Goal: Transaction & Acquisition: Purchase product/service

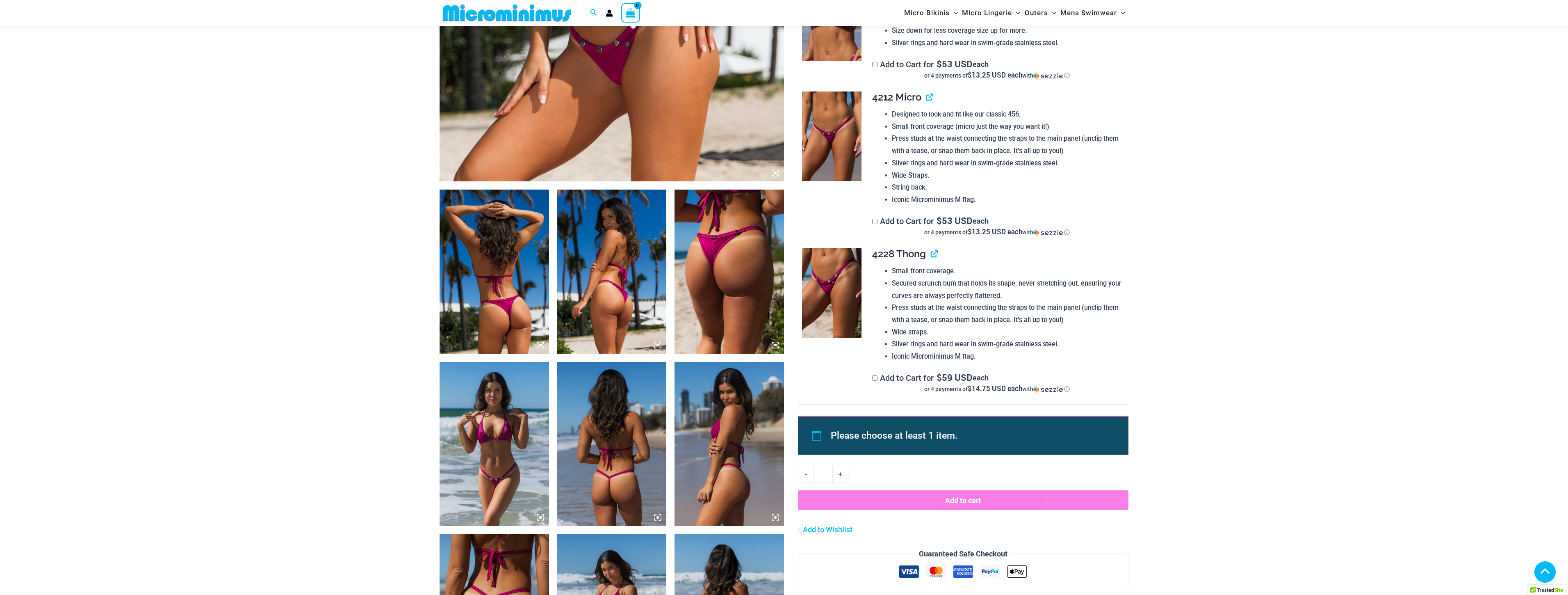
scroll to position [369, 0]
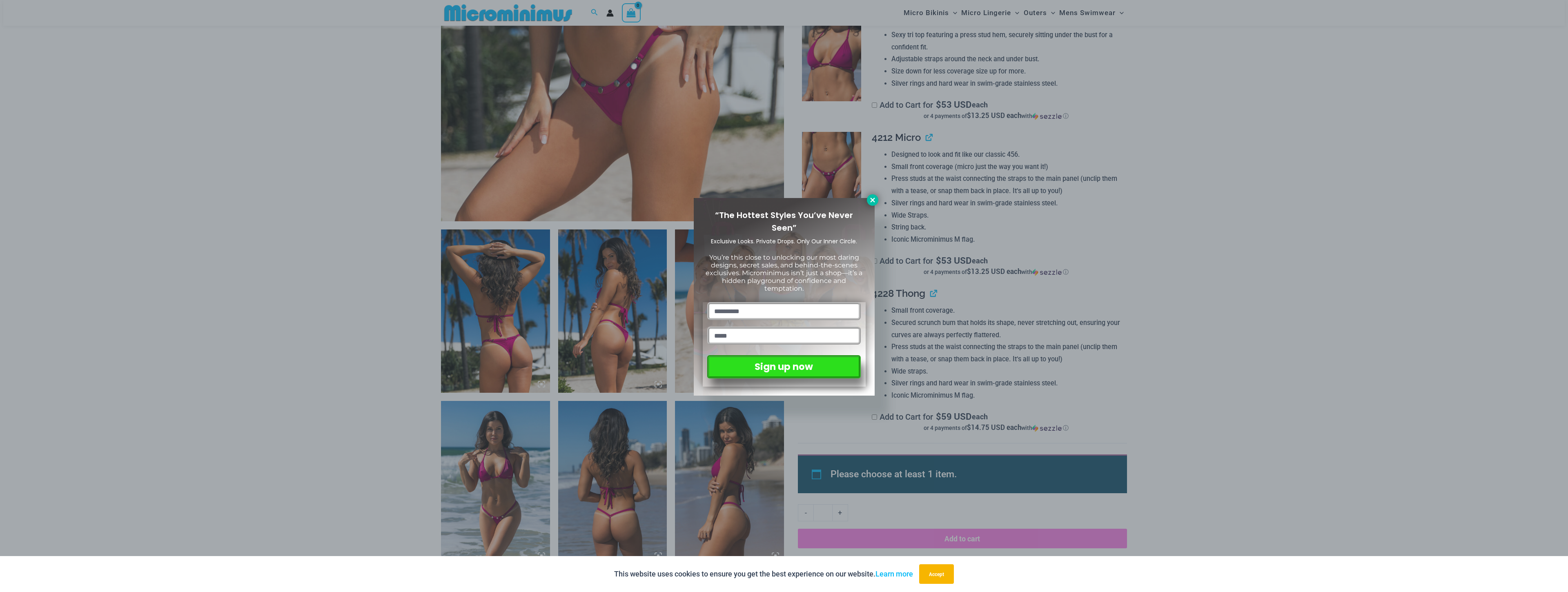
click at [872, 199] on icon at bounding box center [873, 200] width 7 height 7
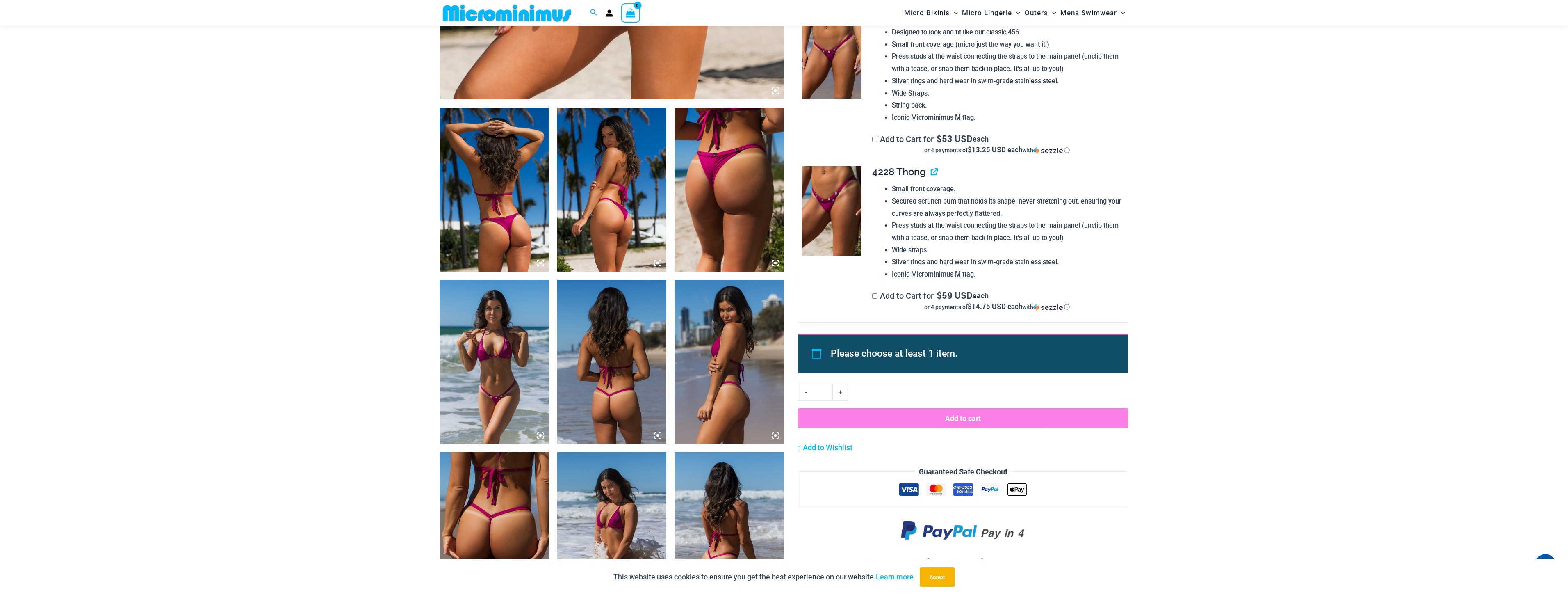
scroll to position [451, 0]
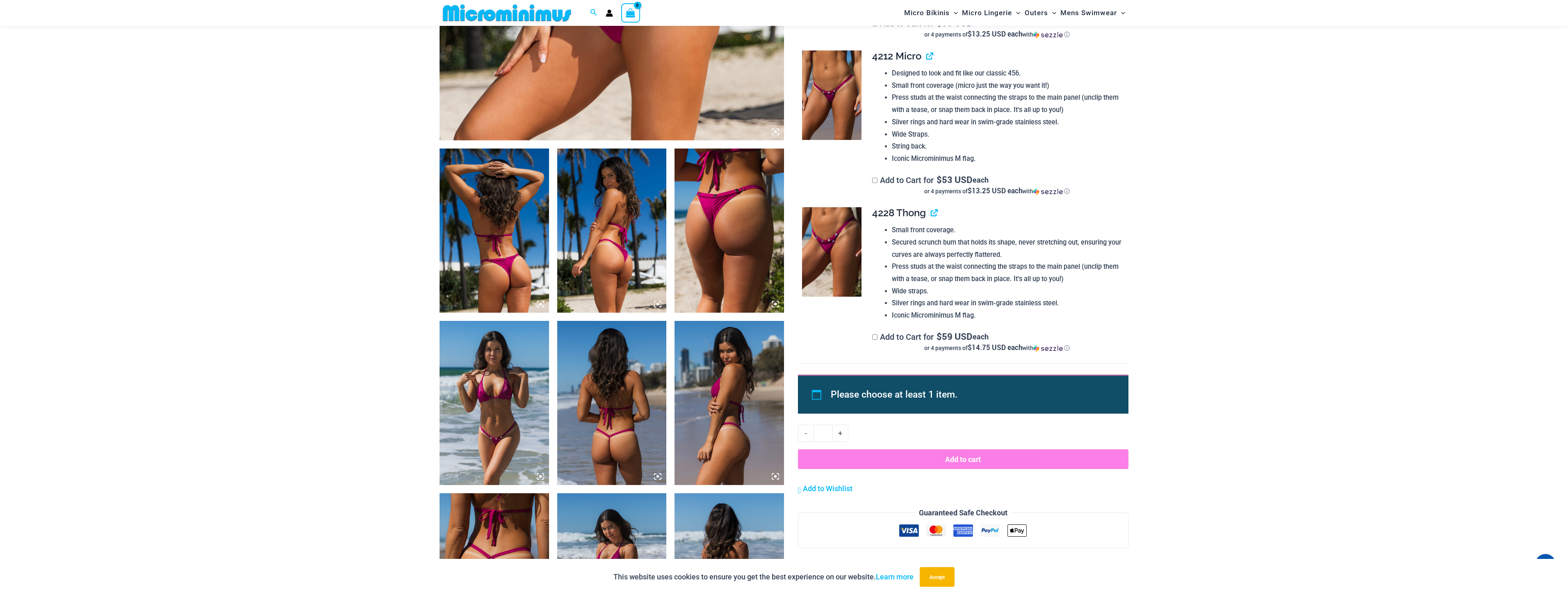
click at [728, 195] on img at bounding box center [729, 231] width 109 height 164
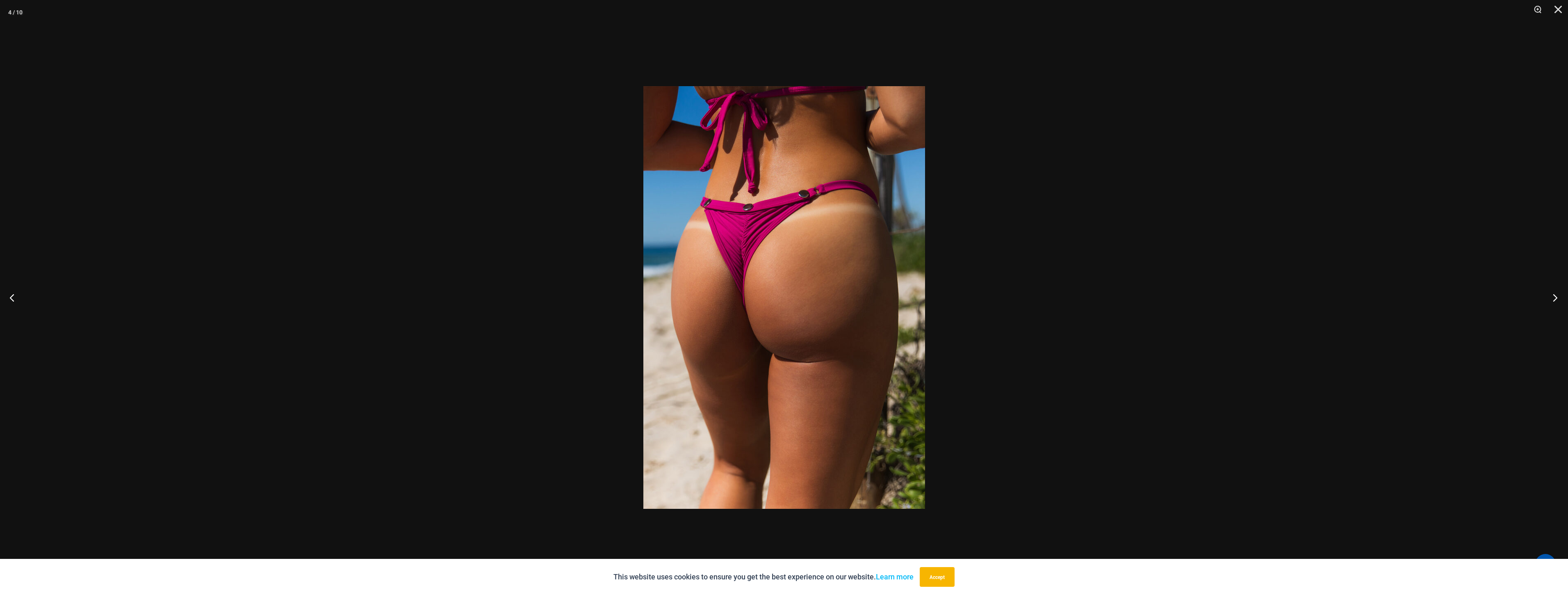
click at [1550, 303] on button "Next" at bounding box center [1553, 297] width 31 height 41
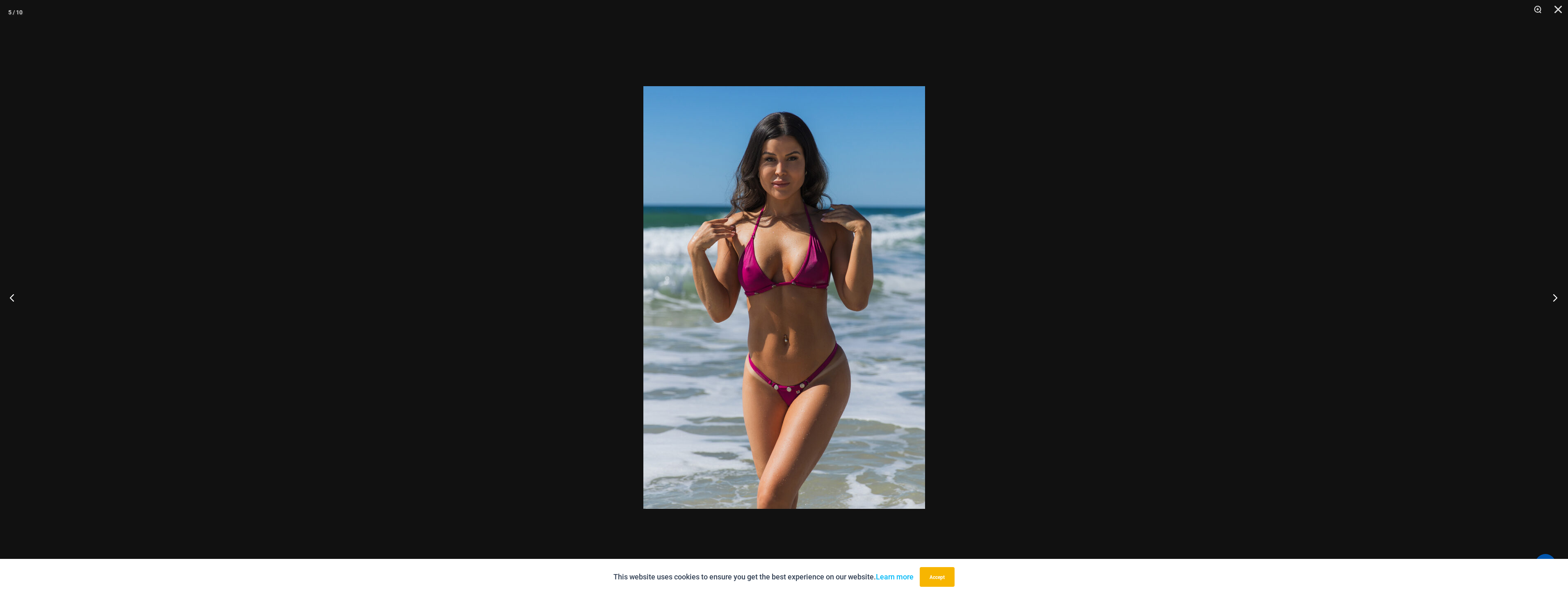
click at [1548, 301] on button "Next" at bounding box center [1553, 297] width 31 height 41
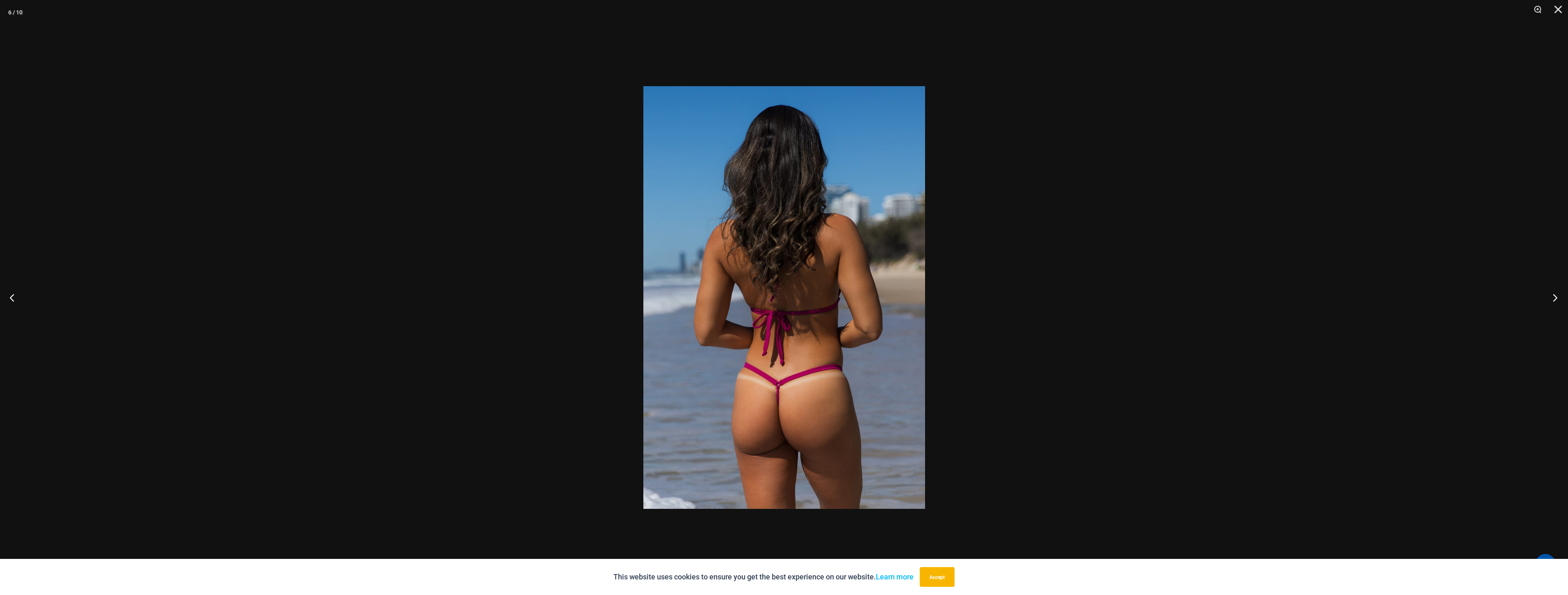
click at [1548, 301] on button "Next" at bounding box center [1553, 297] width 31 height 41
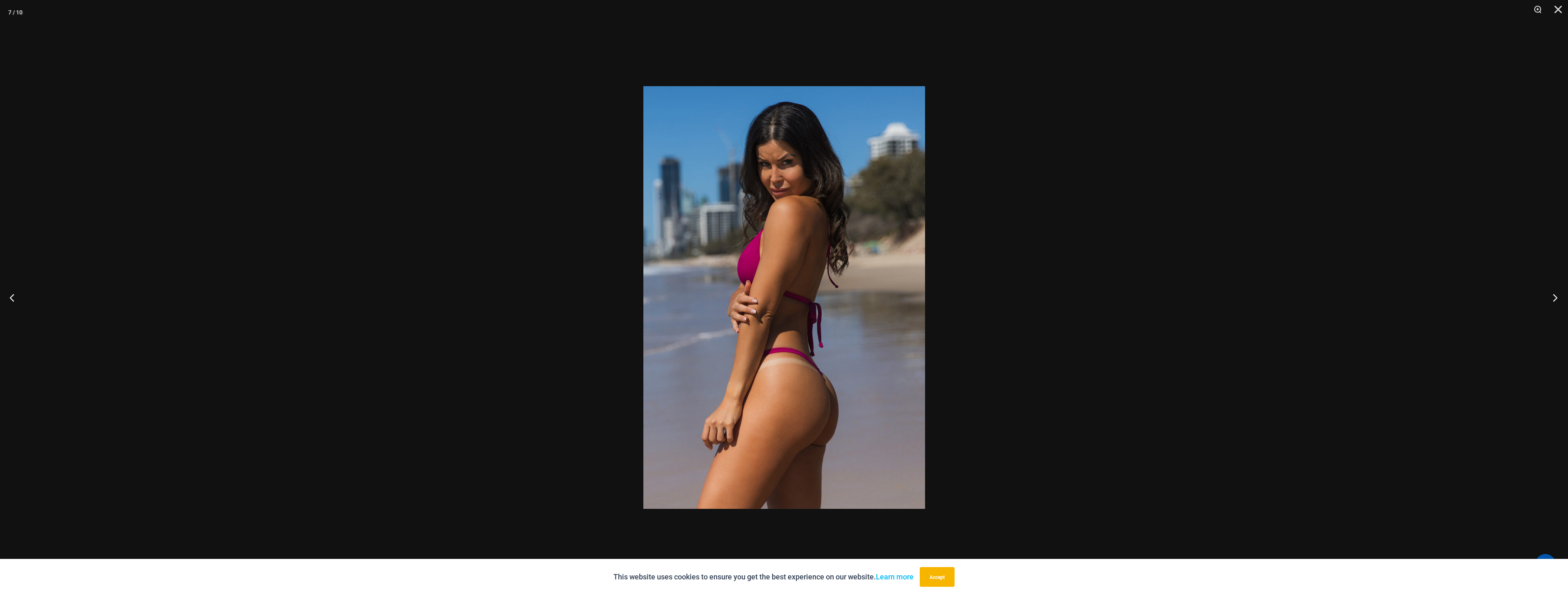
click at [1548, 301] on button "Next" at bounding box center [1553, 297] width 31 height 41
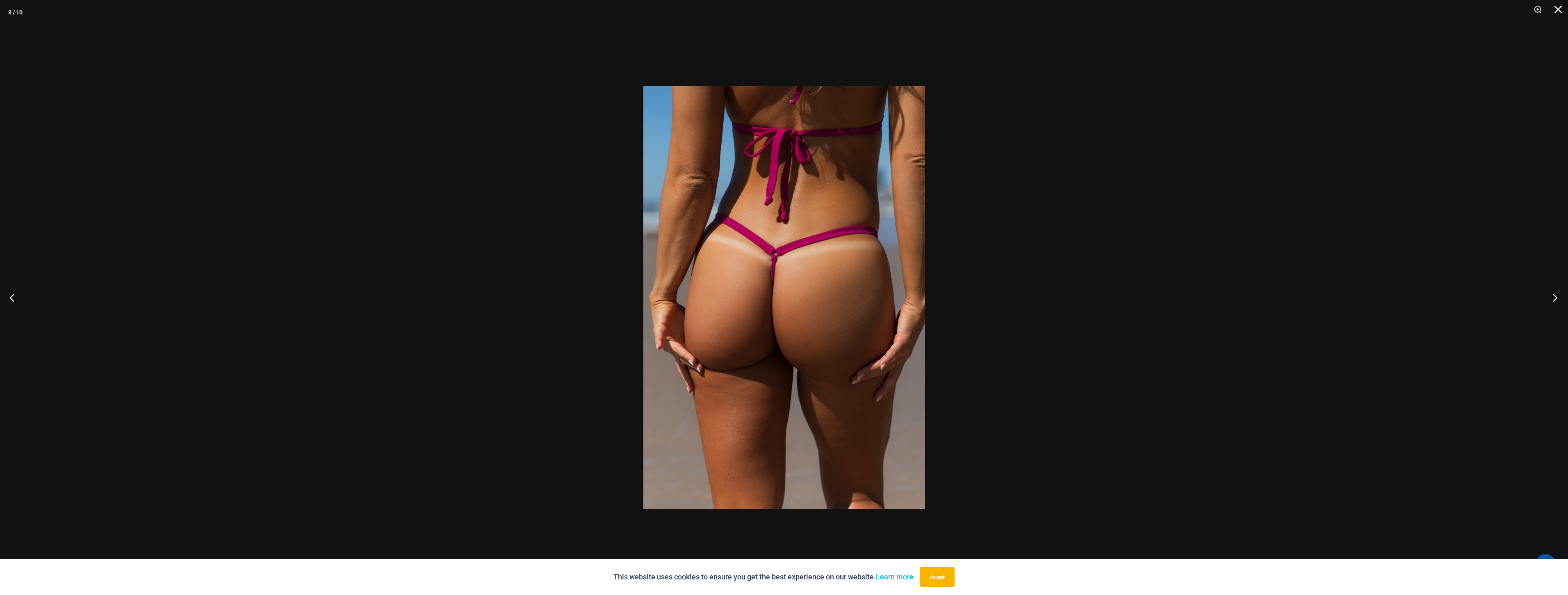
click at [1547, 301] on button "Next" at bounding box center [1553, 297] width 31 height 41
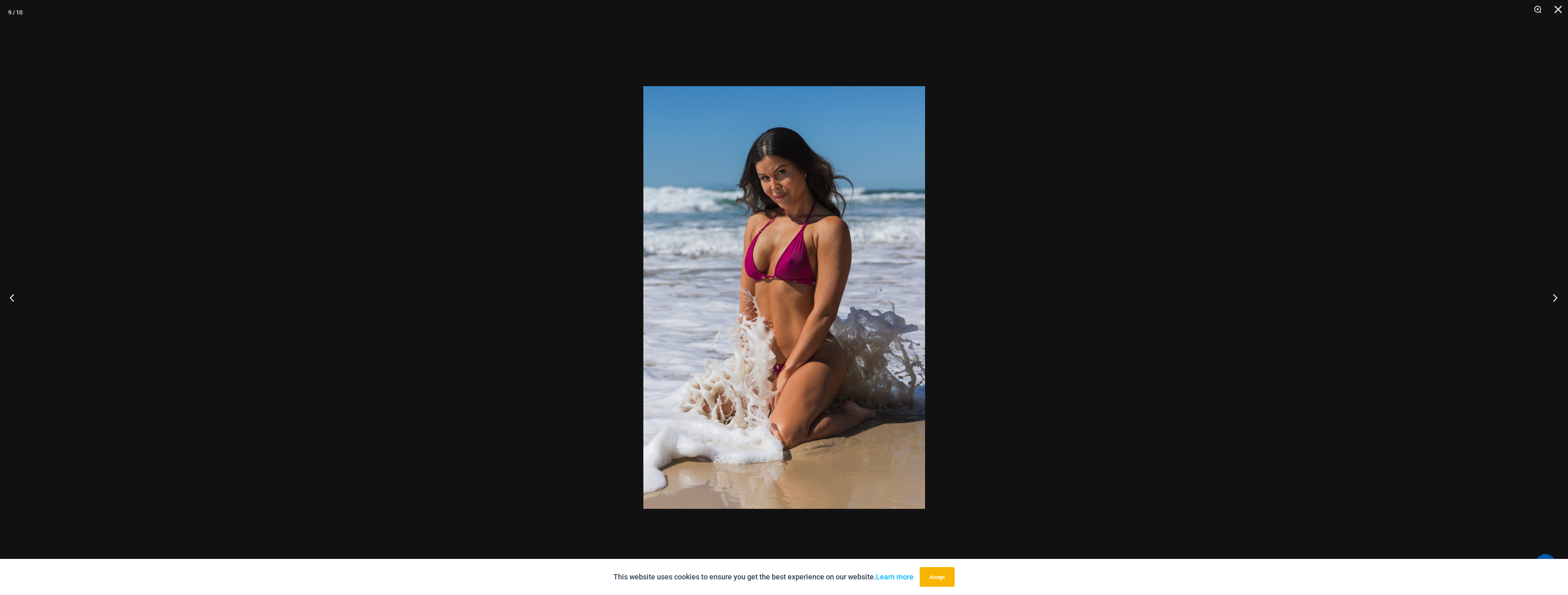
click at [1547, 301] on button "Next" at bounding box center [1553, 297] width 31 height 41
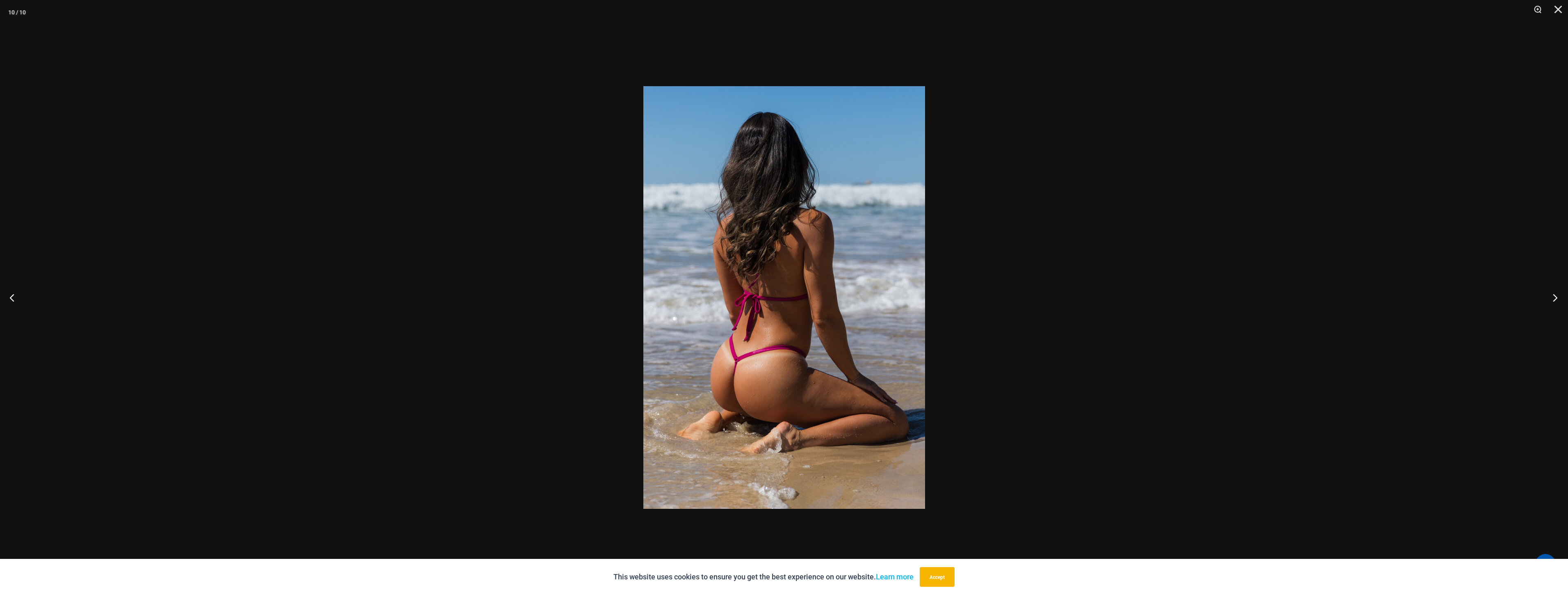
click at [1547, 301] on button "Next" at bounding box center [1553, 297] width 31 height 41
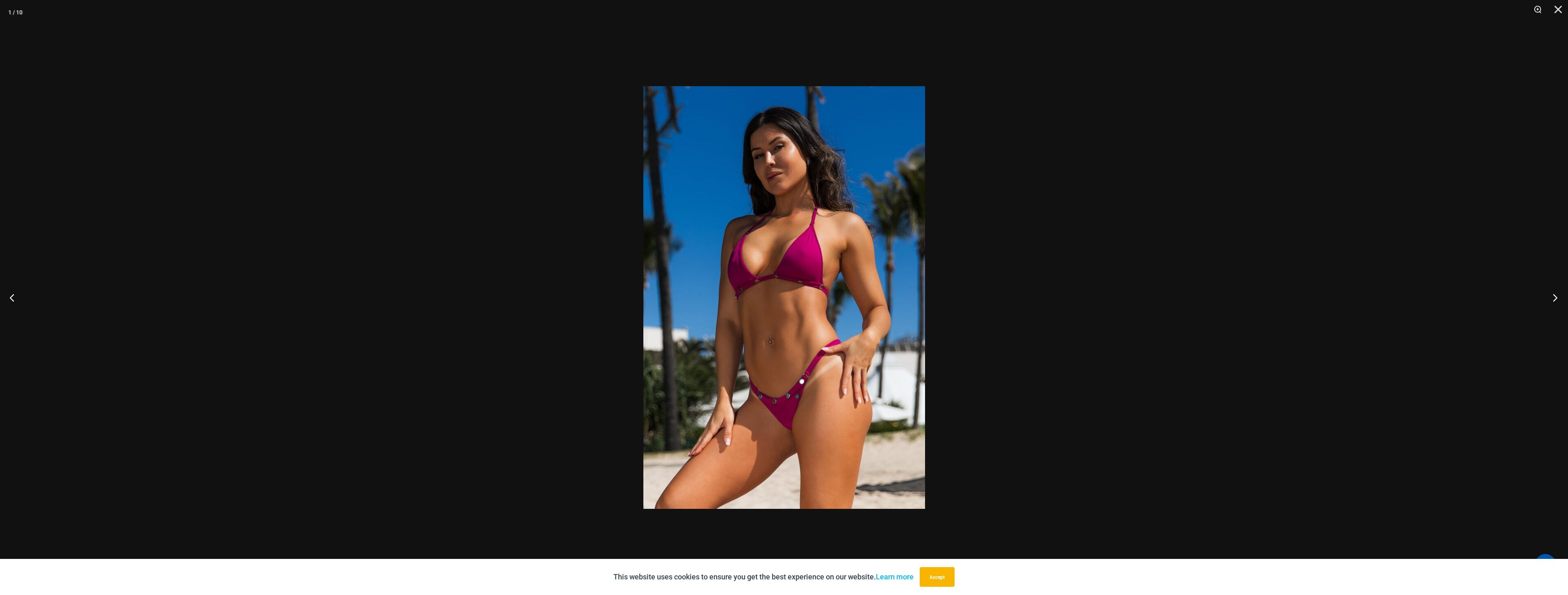
click at [1547, 301] on button "Next" at bounding box center [1553, 297] width 31 height 41
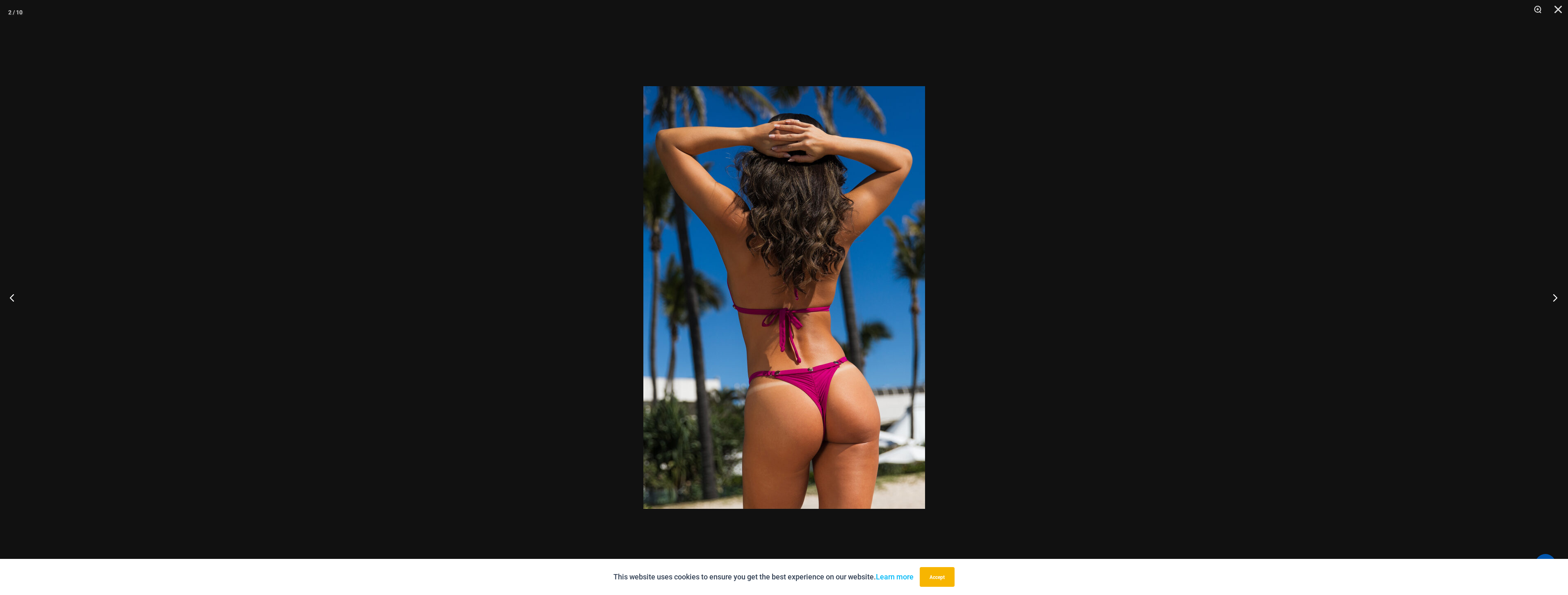
click at [1547, 301] on button "Next" at bounding box center [1553, 297] width 31 height 41
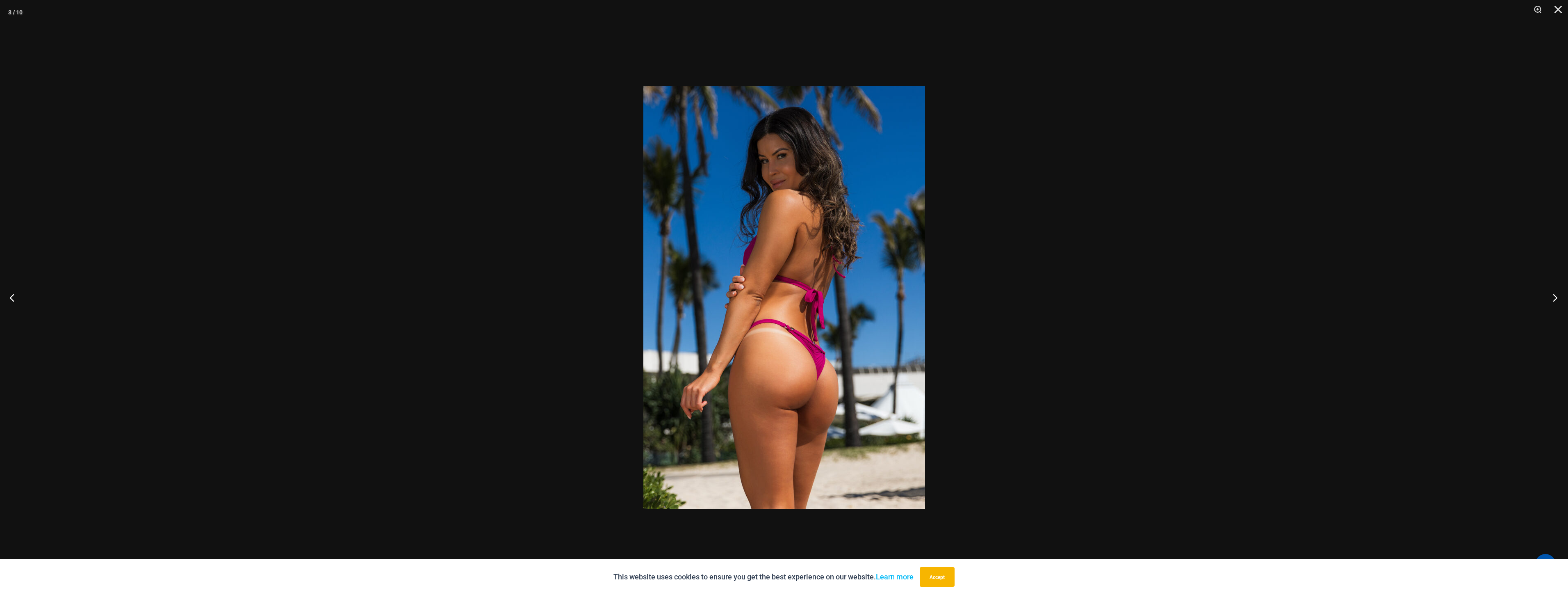
click at [1547, 301] on button "Next" at bounding box center [1553, 297] width 31 height 41
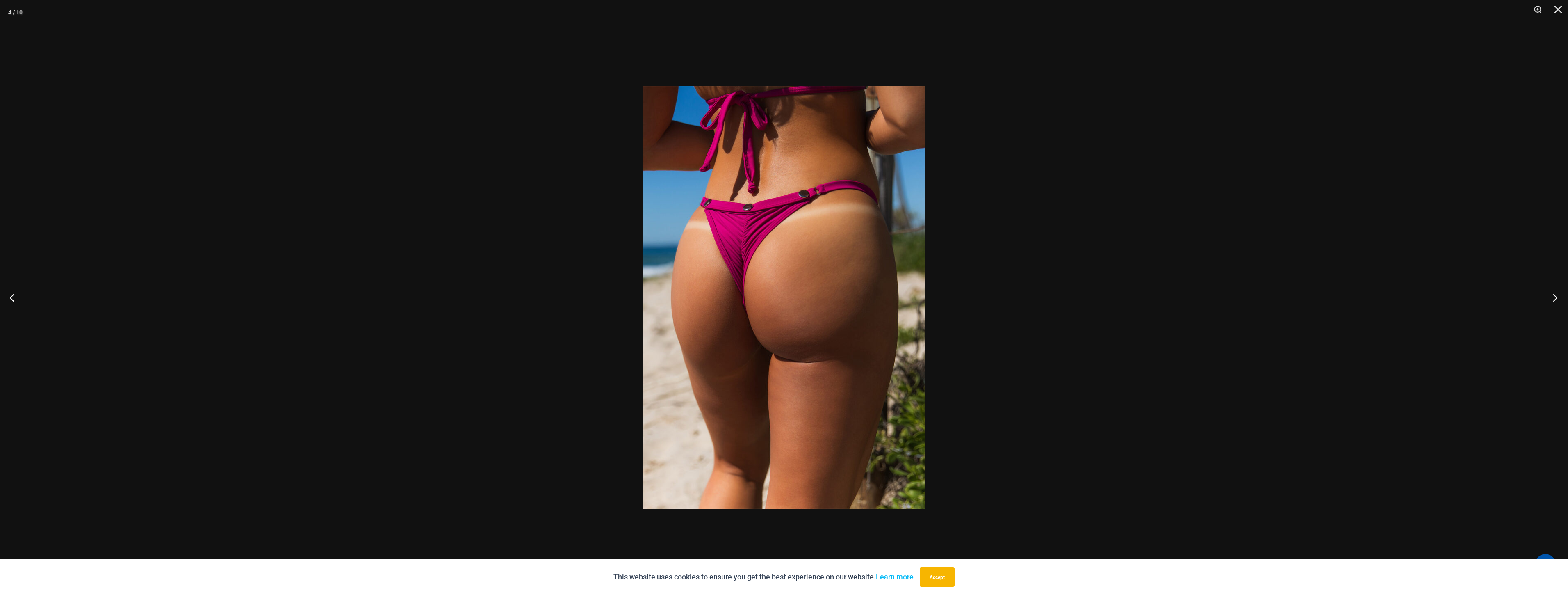
click at [1547, 301] on button "Next" at bounding box center [1553, 297] width 31 height 41
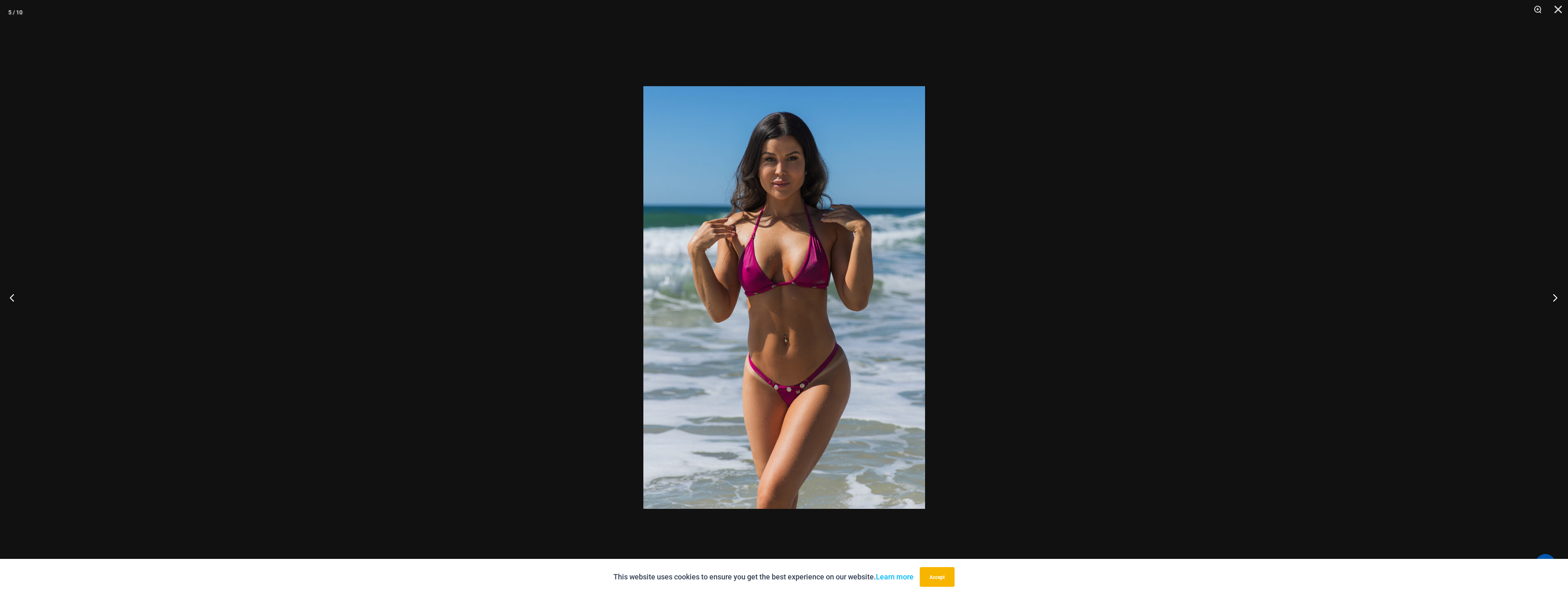
click at [1547, 301] on button "Next" at bounding box center [1553, 297] width 31 height 41
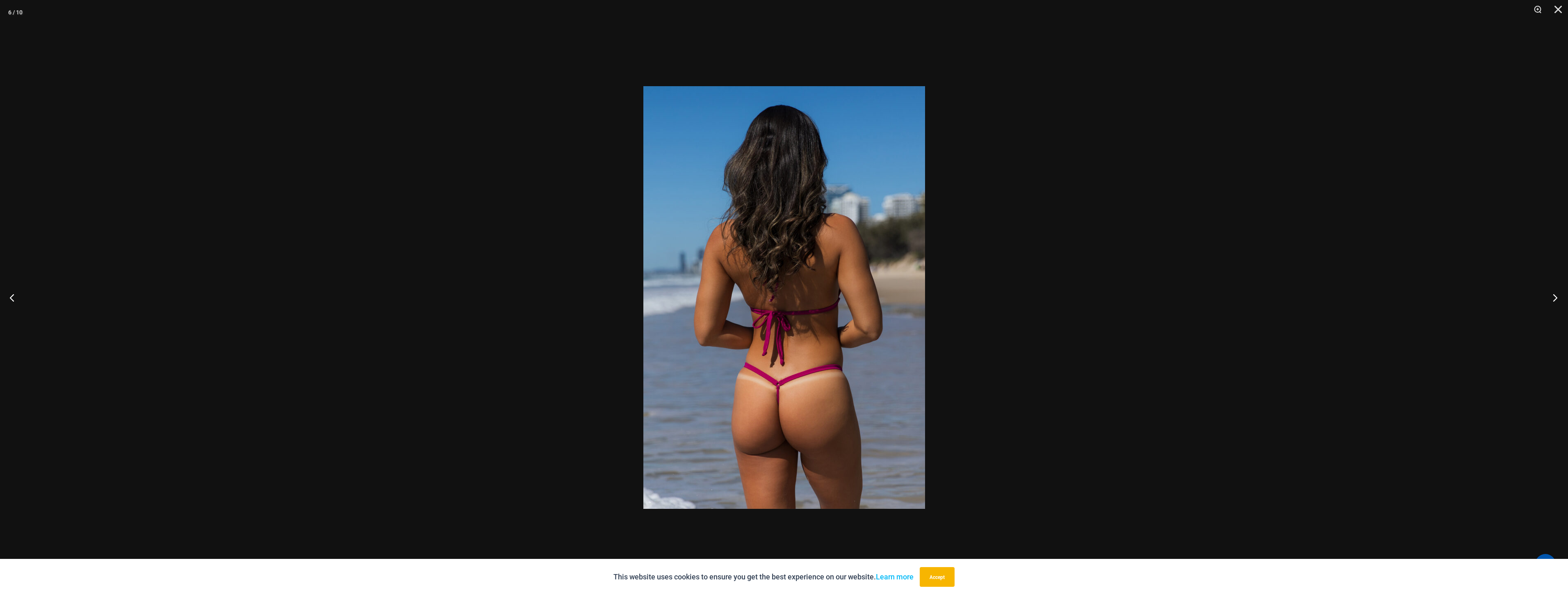
click at [1547, 301] on button "Next" at bounding box center [1553, 297] width 31 height 41
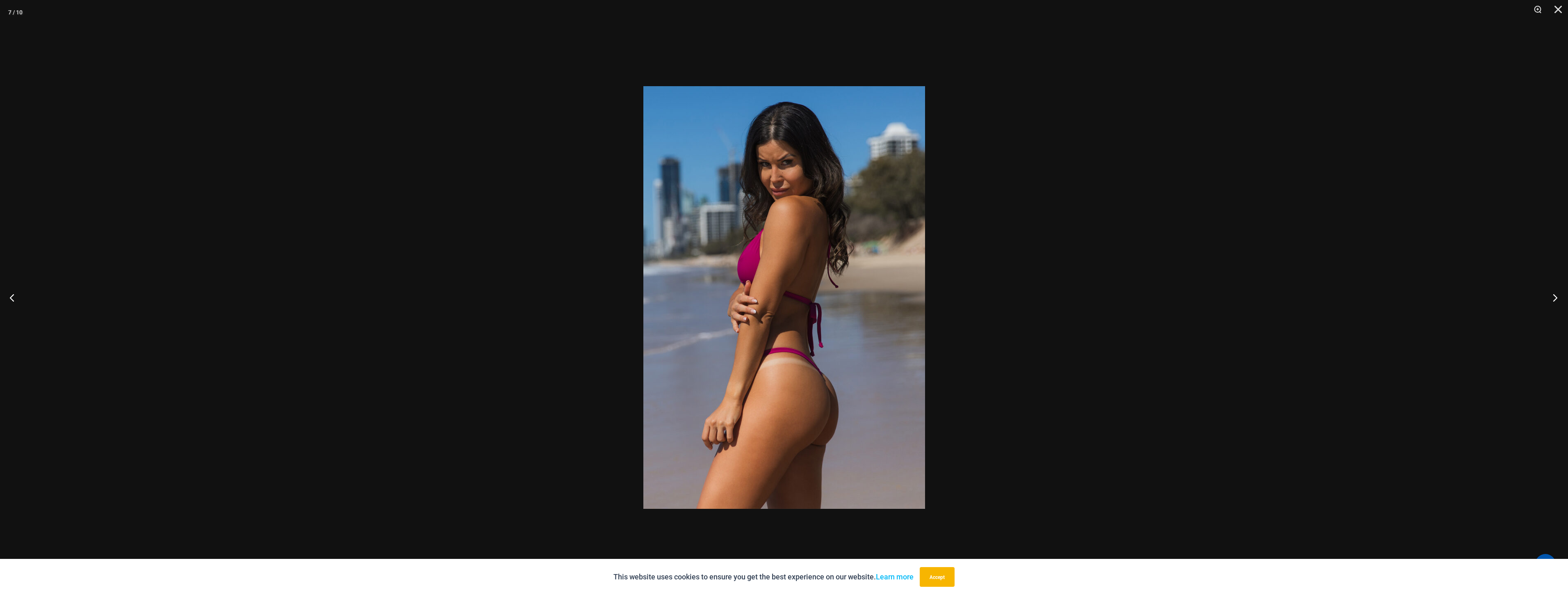
click at [1547, 301] on button "Next" at bounding box center [1553, 297] width 31 height 41
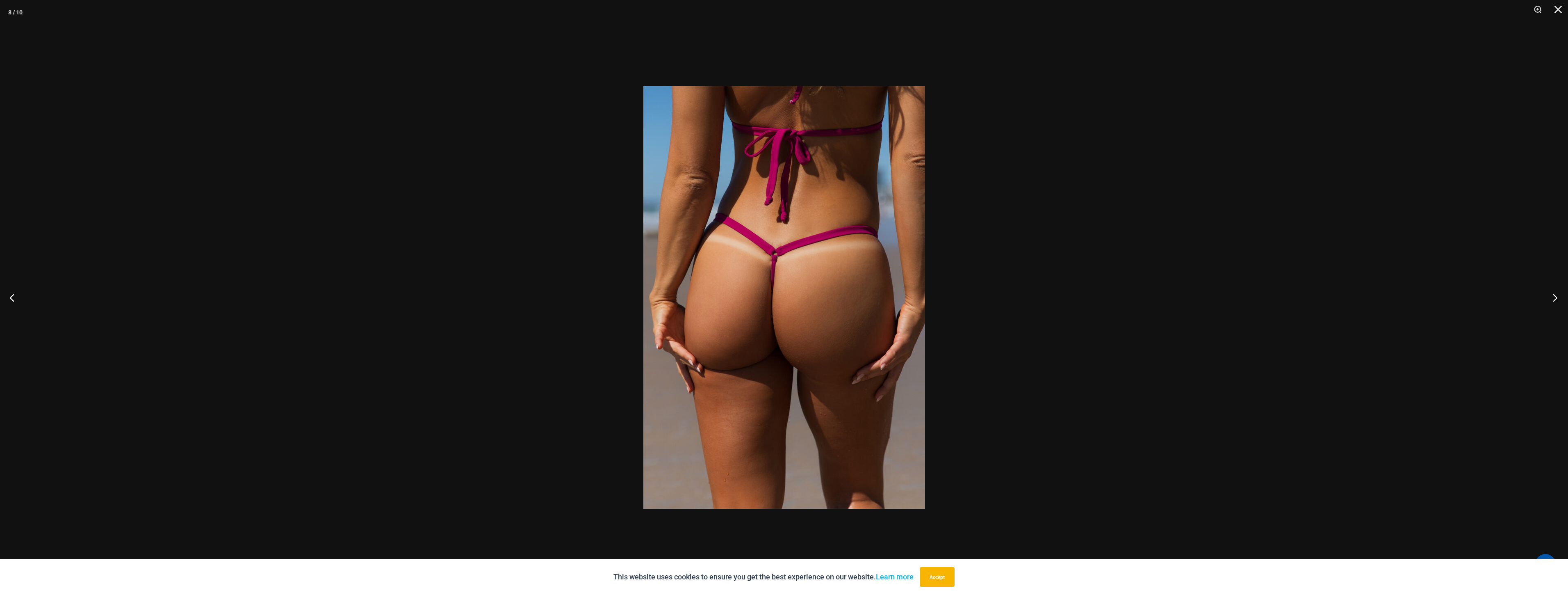
click at [1547, 301] on button "Next" at bounding box center [1553, 297] width 31 height 41
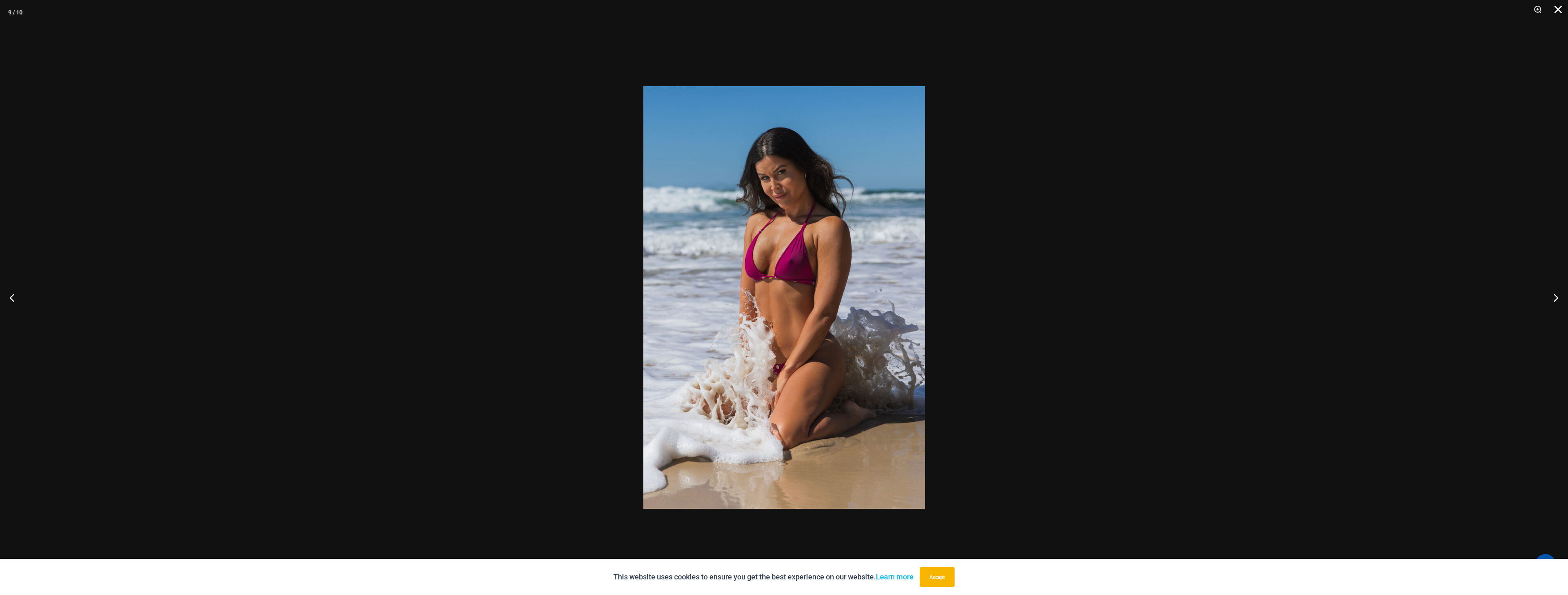
click at [1559, 13] on button "Close" at bounding box center [1556, 12] width 21 height 24
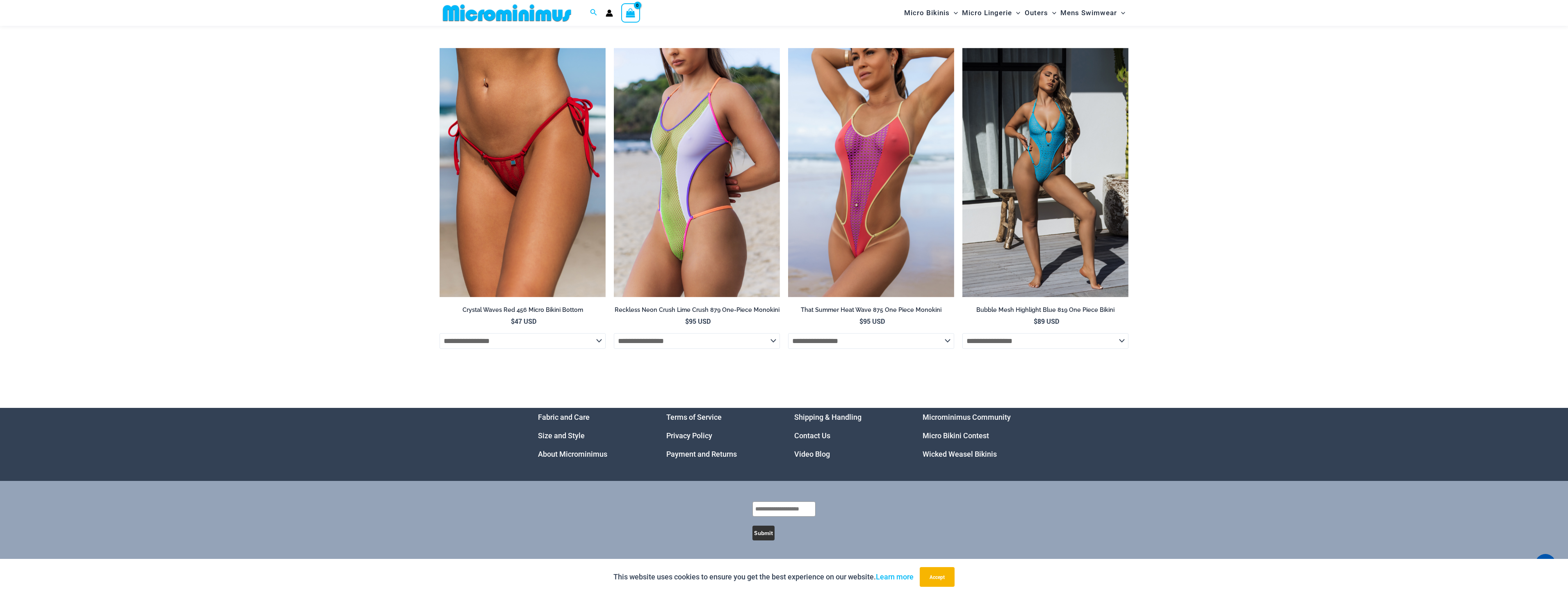
scroll to position [2978, 0]
